Goal: Check status: Check status

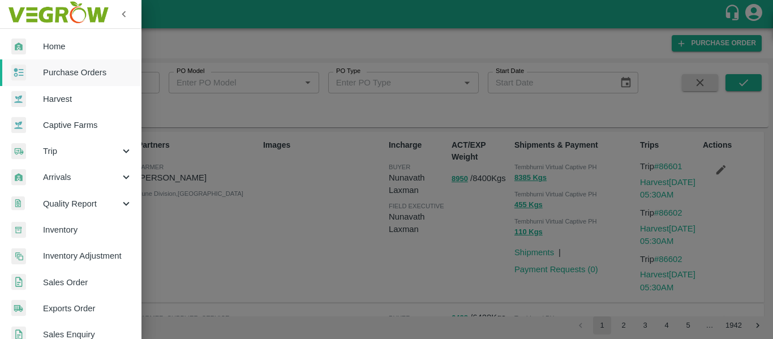
scroll to position [306, 0]
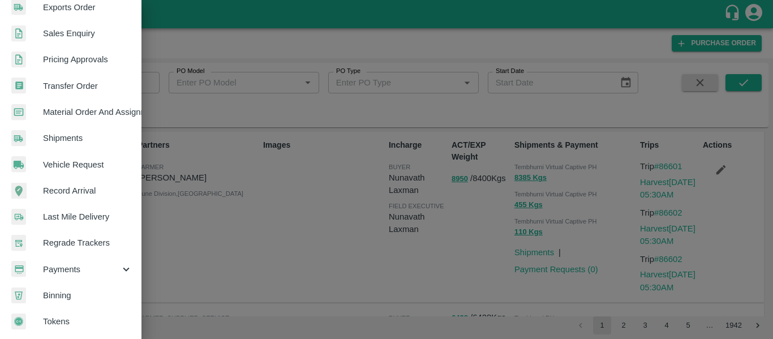
click at [70, 268] on span "Payments" at bounding box center [81, 269] width 77 height 12
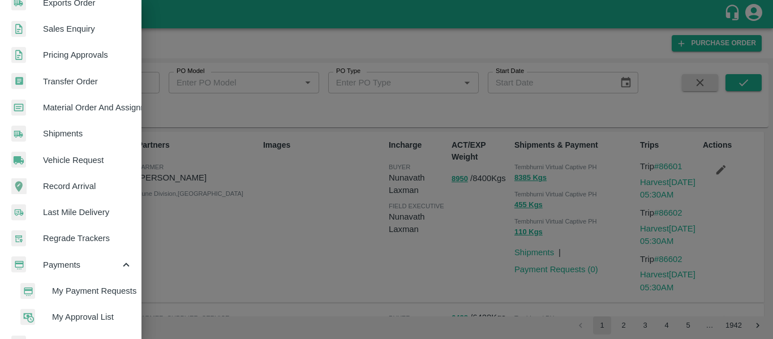
click at [92, 289] on span "My Payment Requests" at bounding box center [92, 291] width 80 height 12
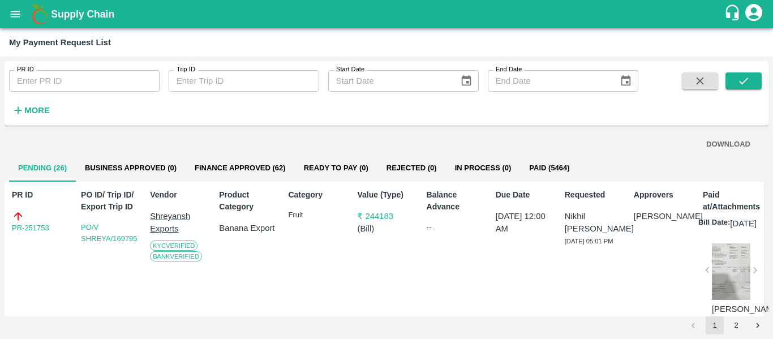
click at [260, 164] on button "Finance Approved (62)" at bounding box center [240, 168] width 109 height 27
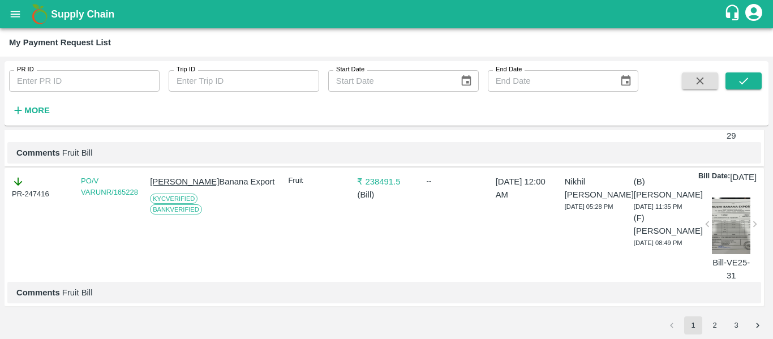
scroll to position [4033, 0]
click at [718, 329] on button "2" at bounding box center [715, 325] width 18 height 18
click at [749, 81] on icon "submit" at bounding box center [743, 81] width 12 height 12
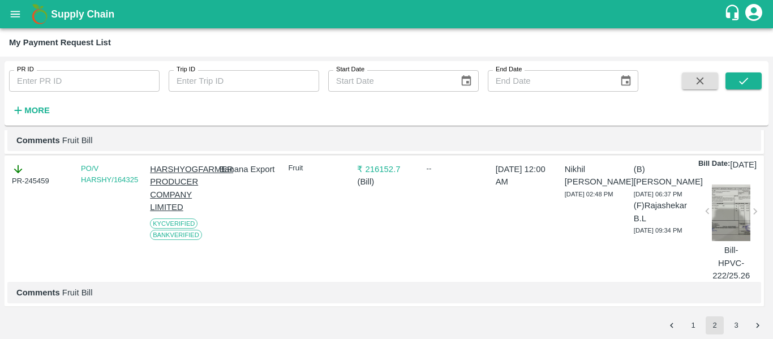
scroll to position [3894, 0]
click at [737, 326] on button "3" at bounding box center [736, 325] width 18 height 18
click at [738, 73] on button "submit" at bounding box center [744, 80] width 36 height 17
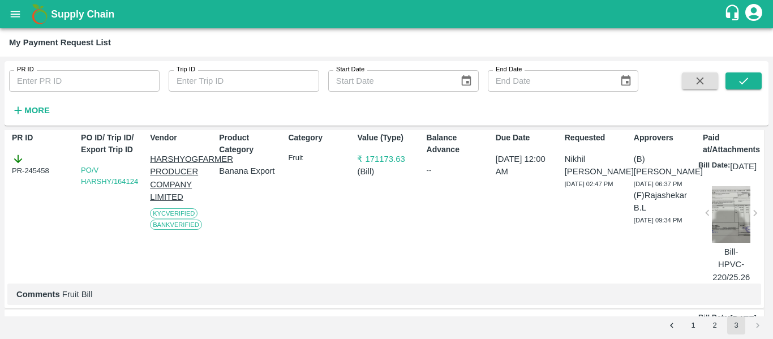
scroll to position [0, 0]
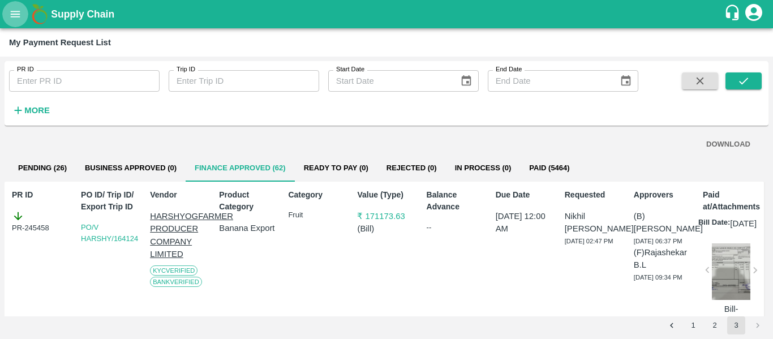
click at [23, 15] on button "open drawer" at bounding box center [15, 14] width 26 height 26
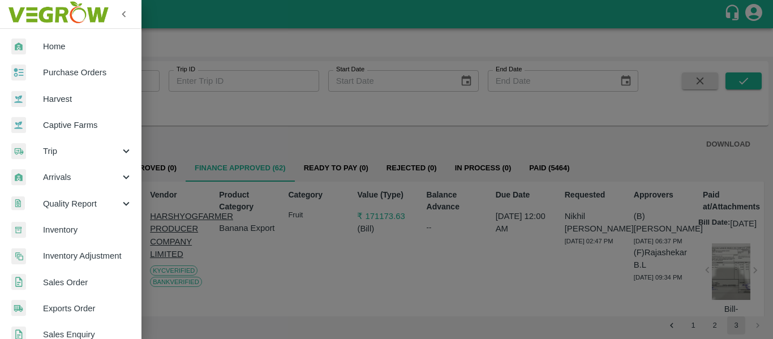
click at [75, 76] on span "Purchase Orders" at bounding box center [87, 72] width 89 height 12
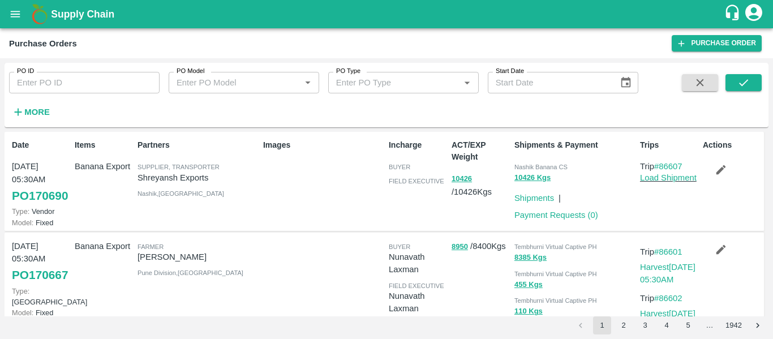
click at [387, 132] on div "Date [DATE] 05:30AM PO 170690 Type: Vendor Model: Fixed Items Banana Export Par…" at bounding box center [385, 181] width 760 height 99
click at [303, 148] on p "Images" at bounding box center [323, 145] width 121 height 12
